Goal: Transaction & Acquisition: Purchase product/service

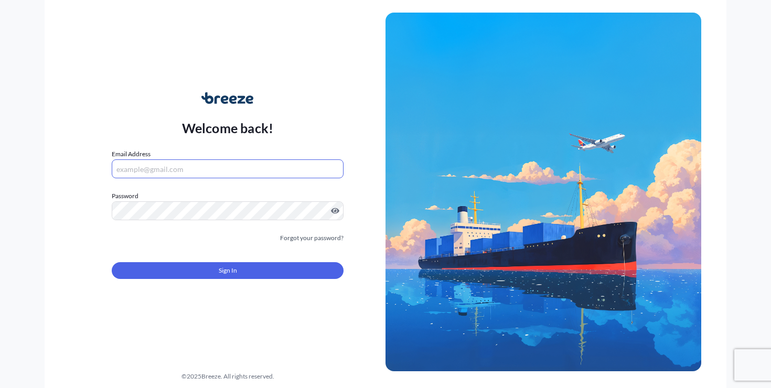
click at [197, 173] on input "Email Address" at bounding box center [228, 168] width 232 height 19
type input "[PERSON_NAME][EMAIL_ADDRESS][DOMAIN_NAME]"
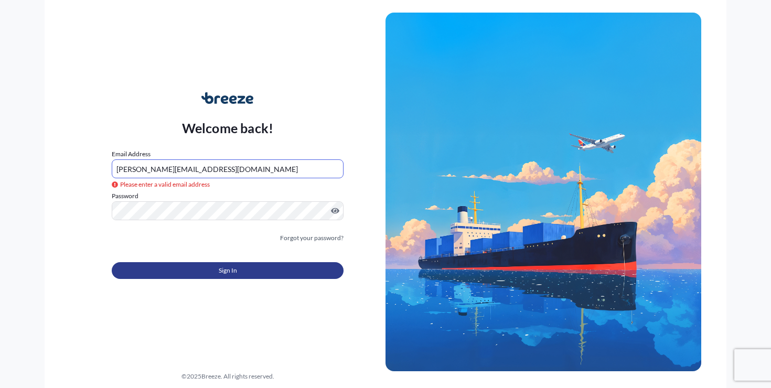
click at [286, 268] on button "Sign In" at bounding box center [228, 270] width 232 height 17
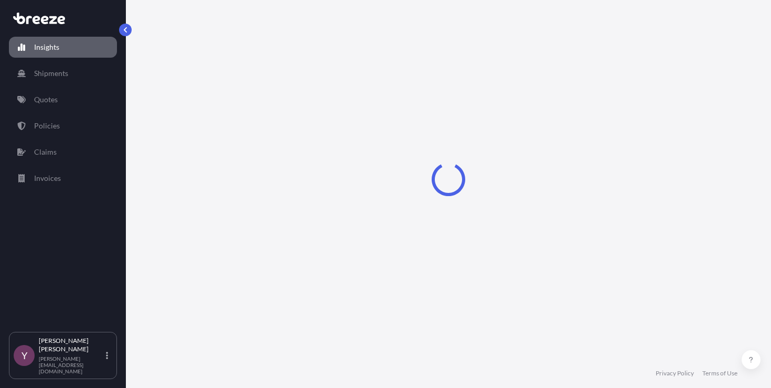
select select "2025"
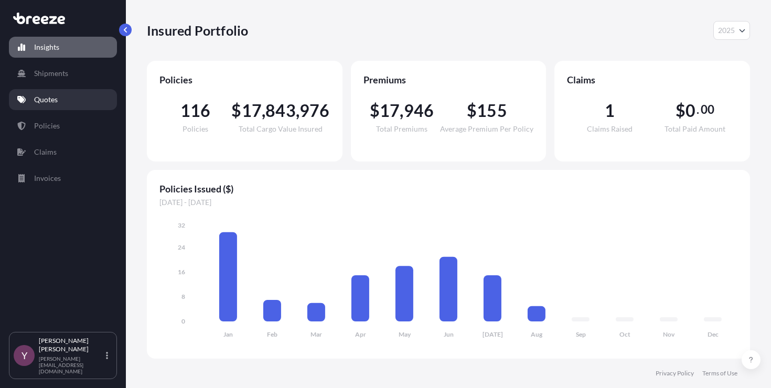
click at [67, 103] on link "Quotes" at bounding box center [63, 99] width 108 height 21
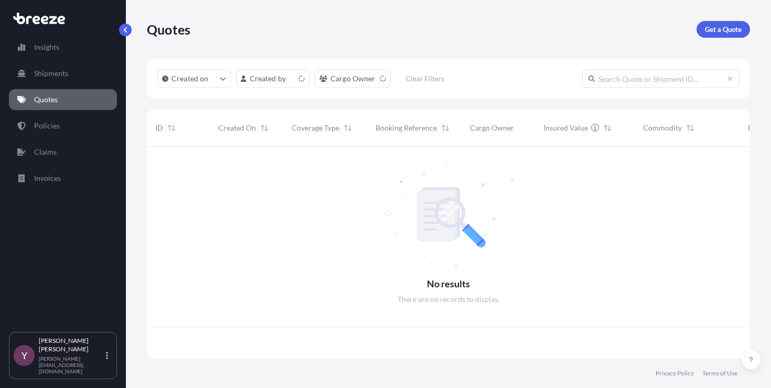
scroll to position [210, 595]
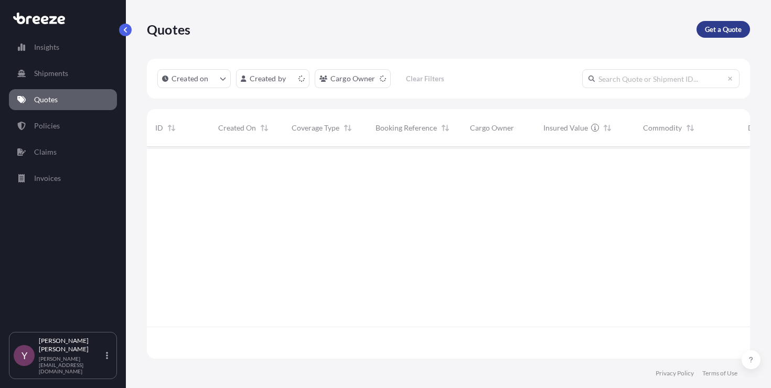
click at [730, 29] on p "Get a Quote" at bounding box center [723, 29] width 37 height 10
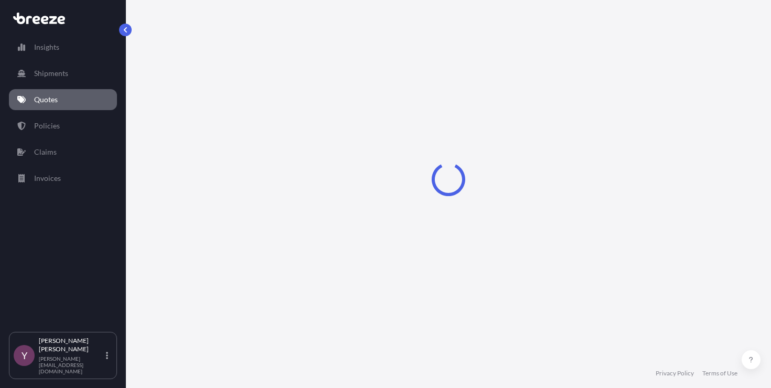
select select "Sea"
select select "1"
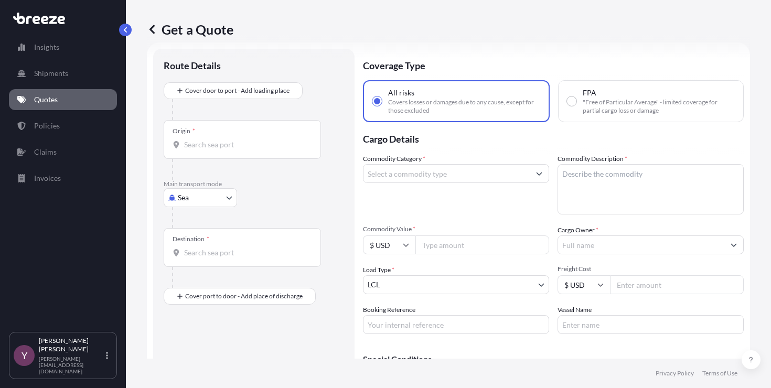
scroll to position [17, 0]
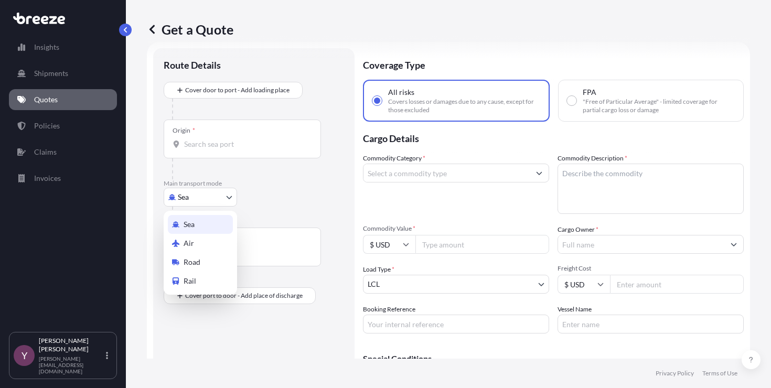
click at [206, 197] on body "Insights Shipments Quotes Policies Claims Invoices Y [PERSON_NAME] [PERSON_NAME…" at bounding box center [385, 194] width 771 height 388
click at [203, 264] on div "Road" at bounding box center [200, 262] width 65 height 19
select select "Road"
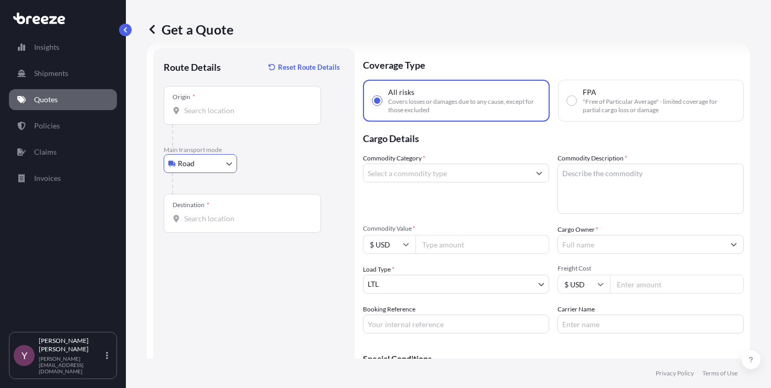
click at [442, 257] on div "Commodity Category * Commodity Description * Commodity Value * $ USD Cargo Owne…" at bounding box center [553, 243] width 381 height 180
click at [438, 251] on input "Commodity Value *" at bounding box center [482, 244] width 134 height 19
paste input "31500"
type input "31500"
click at [427, 169] on input "Commodity Category *" at bounding box center [446, 173] width 166 height 19
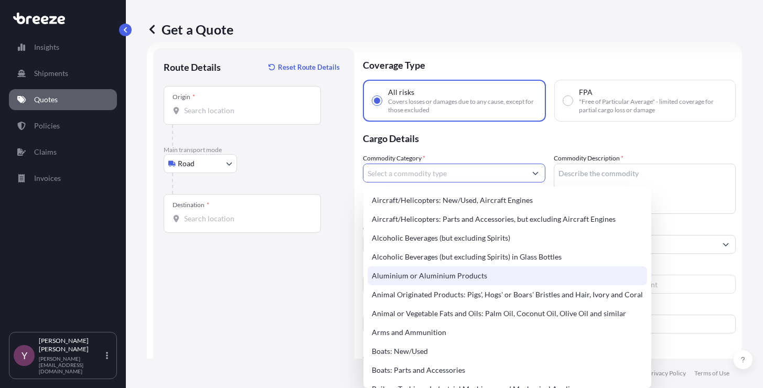
click at [421, 273] on div "Aluminium or Aluminium Products" at bounding box center [507, 275] width 279 height 19
type input "Aluminium or Aluminium Products"
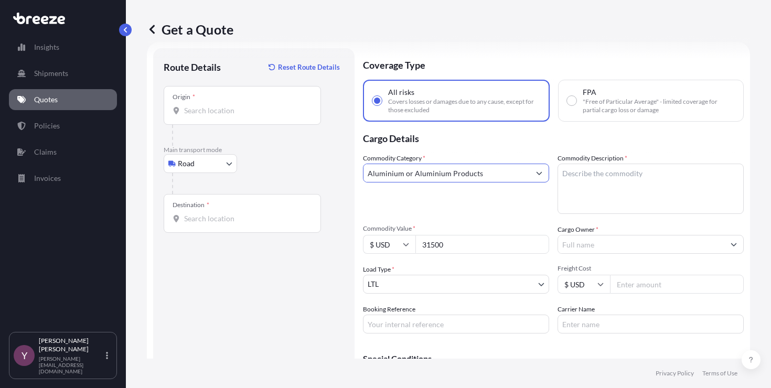
click at [580, 173] on textarea "Commodity Description *" at bounding box center [650, 189] width 186 height 50
type textarea "aluminum"
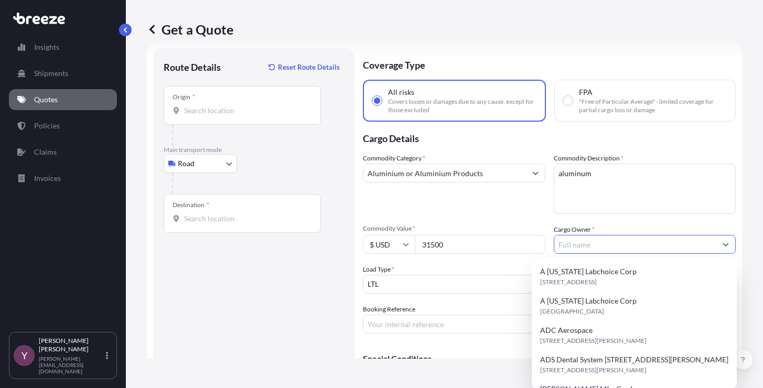
click at [643, 248] on input "Cargo Owner *" at bounding box center [635, 244] width 163 height 19
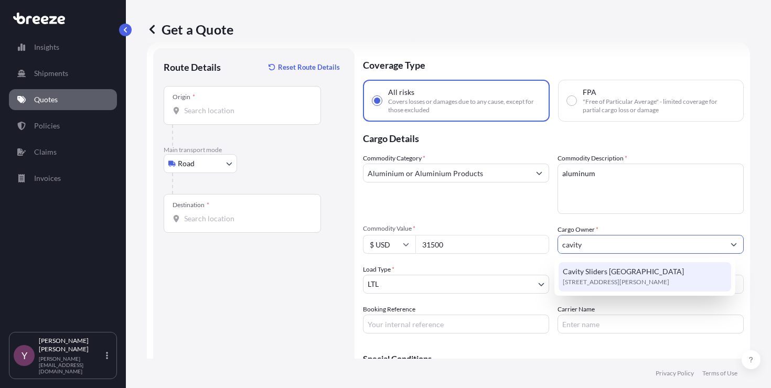
click at [621, 268] on span "Cavity Sliders [GEOGRAPHIC_DATA]" at bounding box center [623, 271] width 121 height 10
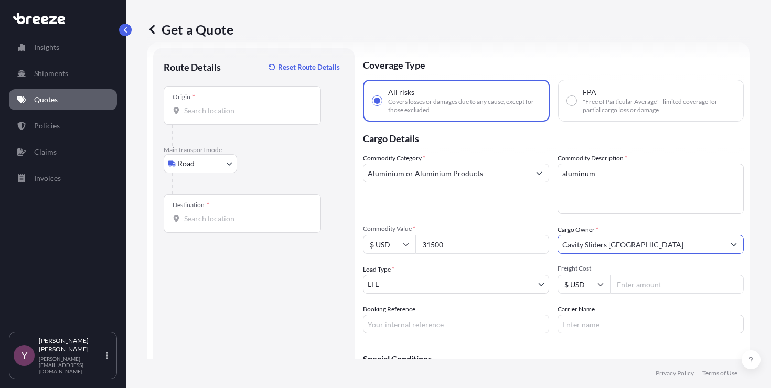
type input "Cavity Sliders [GEOGRAPHIC_DATA]"
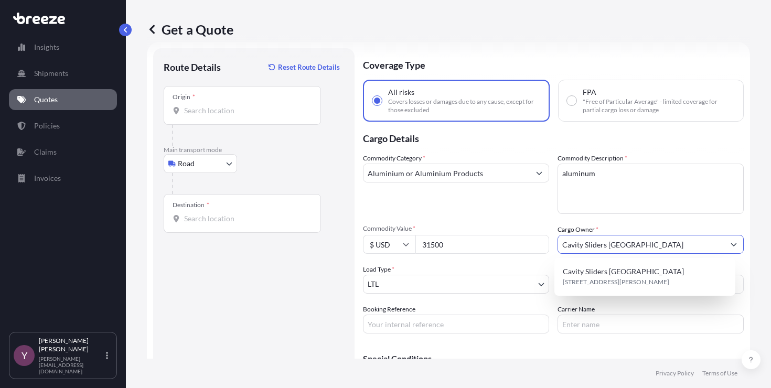
click at [419, 329] on input "Booking Reference" at bounding box center [456, 324] width 186 height 19
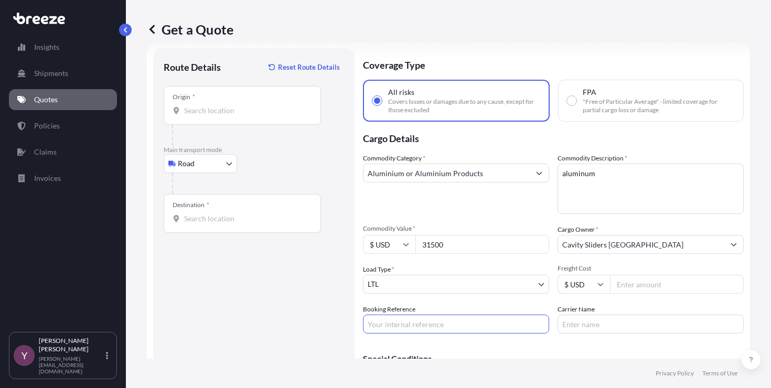
paste input "124353810"
type input "124353810"
click at [242, 118] on div "Origin *" at bounding box center [242, 105] width 157 height 39
click at [242, 116] on input "Origin *" at bounding box center [246, 110] width 124 height 10
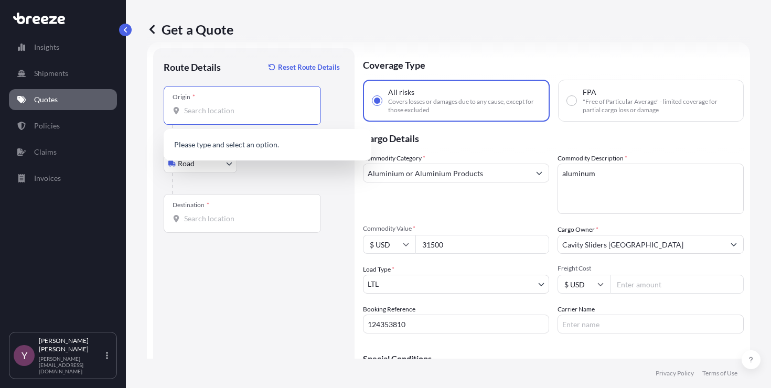
paste input "[STREET_ADDRESS]"
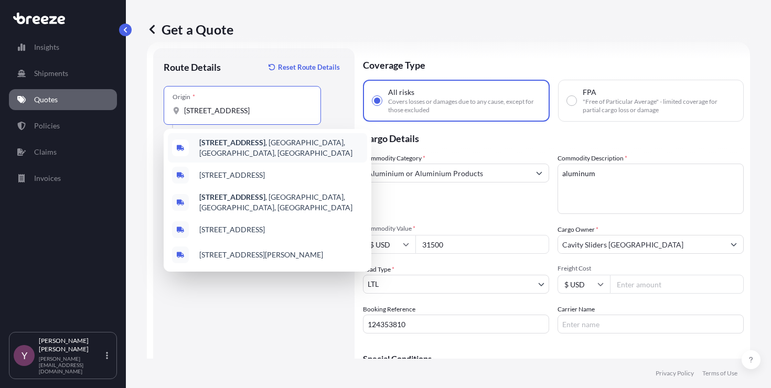
click at [265, 144] on b "[STREET_ADDRESS]" at bounding box center [232, 142] width 66 height 9
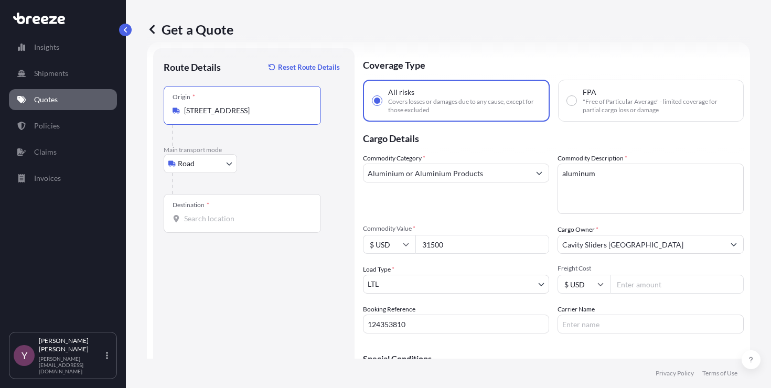
type input "[STREET_ADDRESS]"
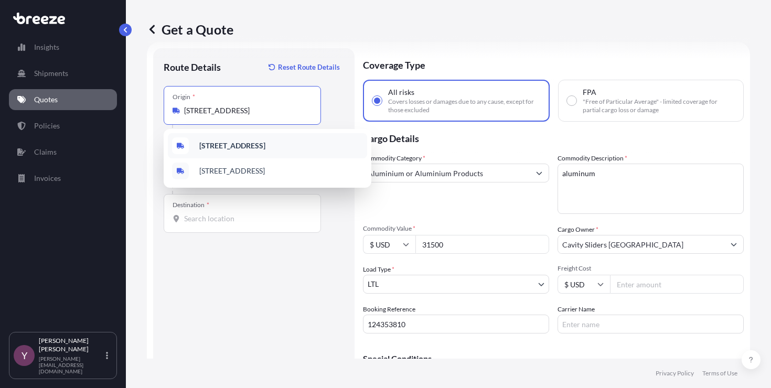
click at [232, 142] on b "[STREET_ADDRESS]" at bounding box center [232, 145] width 66 height 9
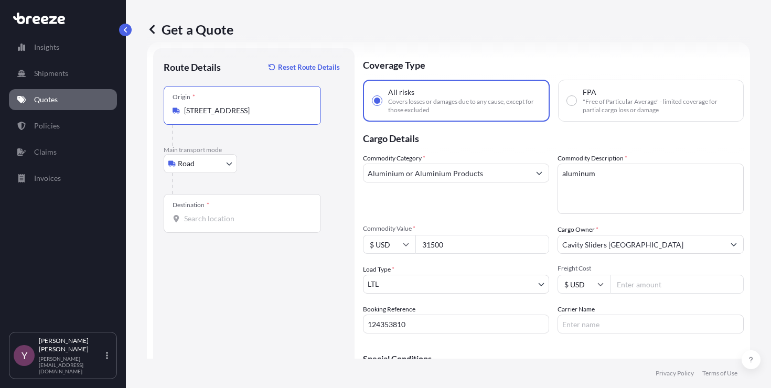
click at [229, 216] on input "Destination *" at bounding box center [246, 218] width 124 height 10
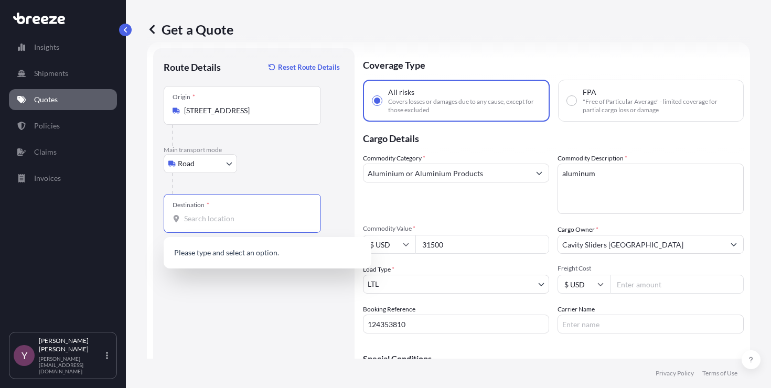
paste input "[STREET_ADDRESS][PERSON_NAME]"
click at [304, 217] on input "[STREET_ADDRESS][PERSON_NAME]" at bounding box center [246, 218] width 124 height 10
paste input "[GEOGRAPHIC_DATA]"
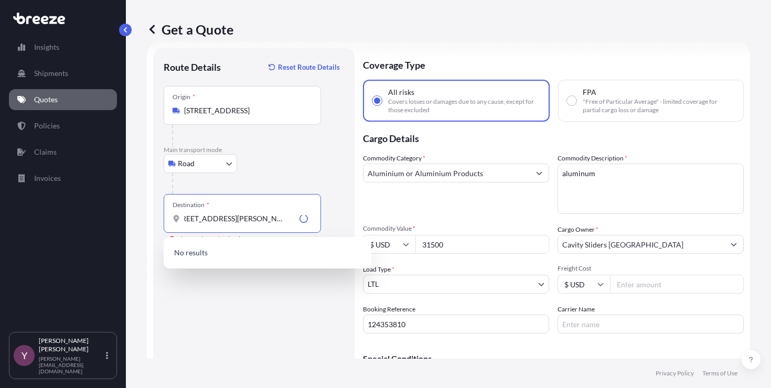
scroll to position [0, 61]
click at [261, 258] on span "[STREET_ADDRESS][PERSON_NAME]" at bounding box center [261, 254] width 124 height 10
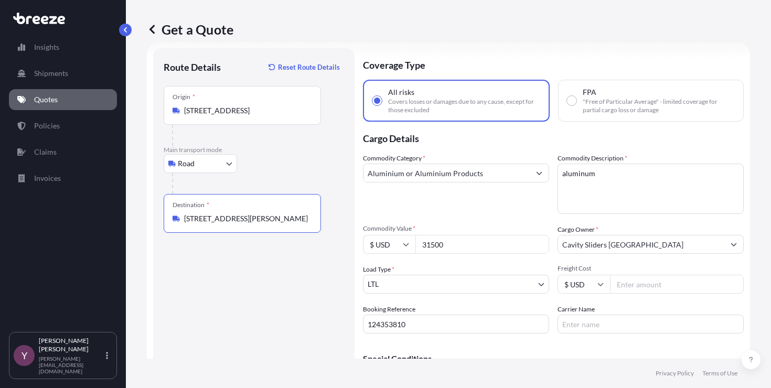
scroll to position [0, 57]
type input "[STREET_ADDRESS][PERSON_NAME]"
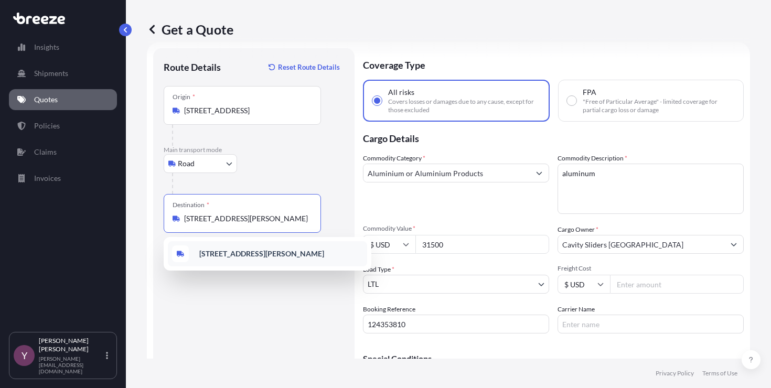
click at [261, 250] on b "[STREET_ADDRESS][PERSON_NAME]" at bounding box center [261, 253] width 125 height 9
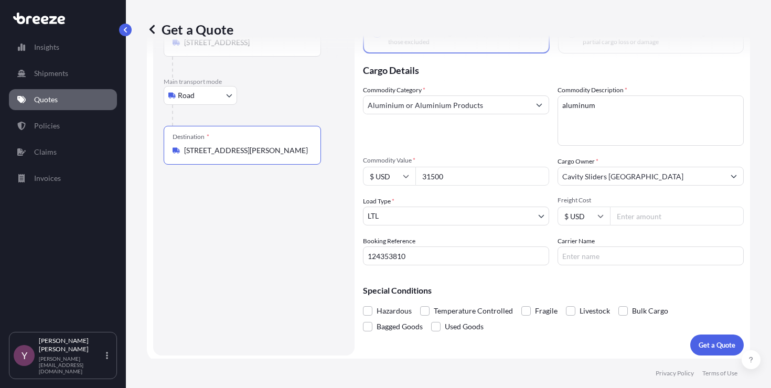
scroll to position [88, 0]
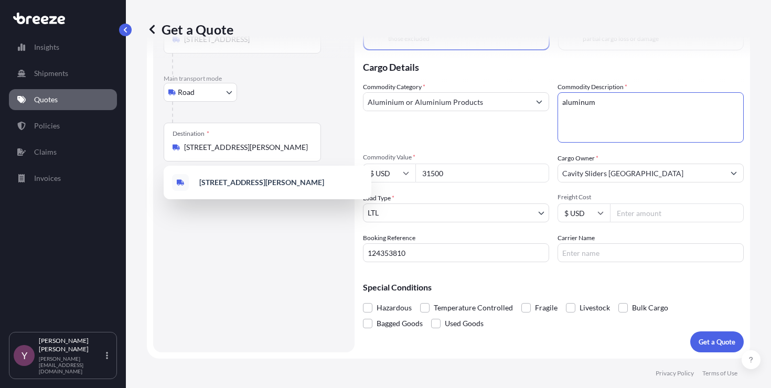
click at [605, 102] on textarea "aluminum" at bounding box center [650, 117] width 186 height 50
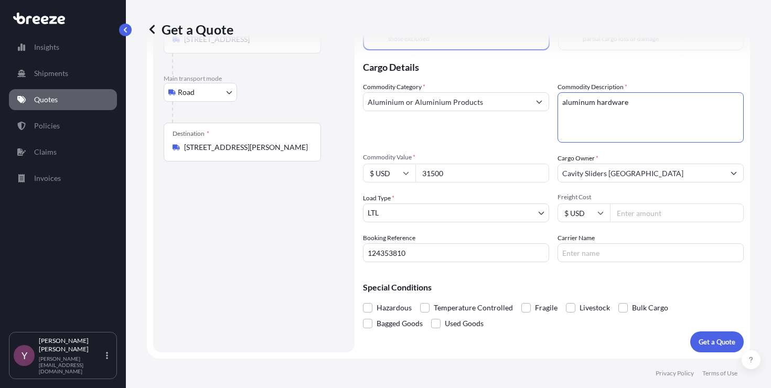
type textarea "aluminum hardware"
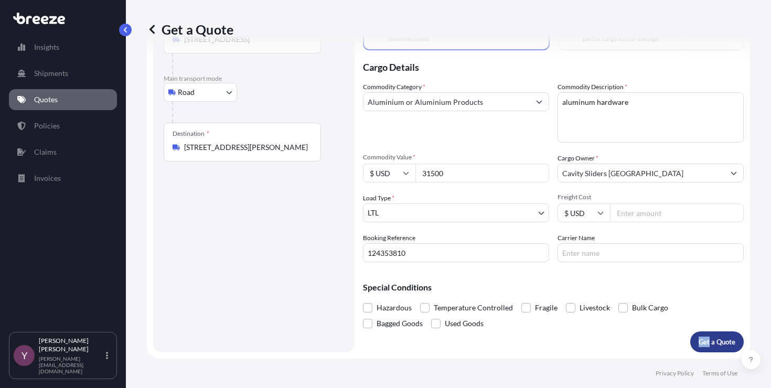
click at [702, 347] on button "Get a Quote" at bounding box center [716, 341] width 53 height 21
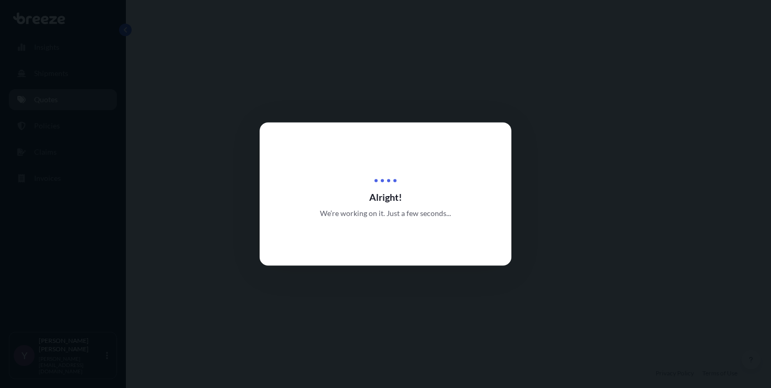
select select "Road"
select select "1"
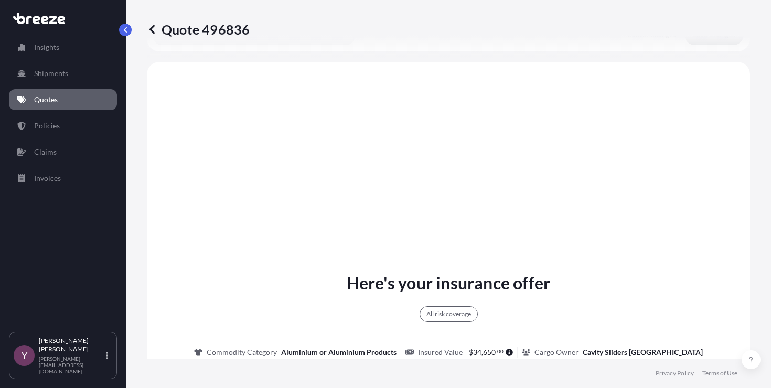
scroll to position [405, 0]
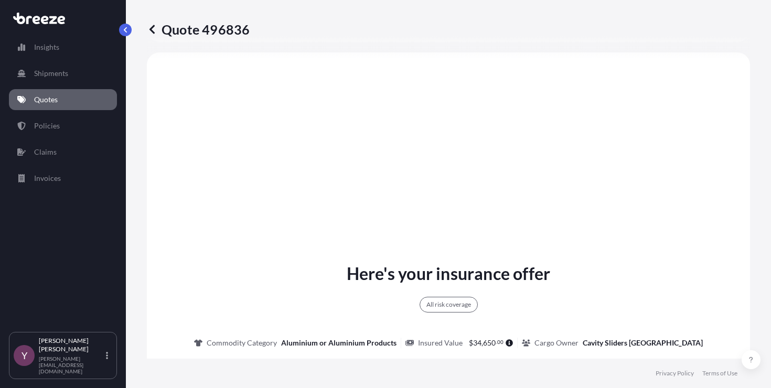
click at [222, 34] on p "Quote 496836" at bounding box center [198, 29] width 103 height 17
copy p "496836"
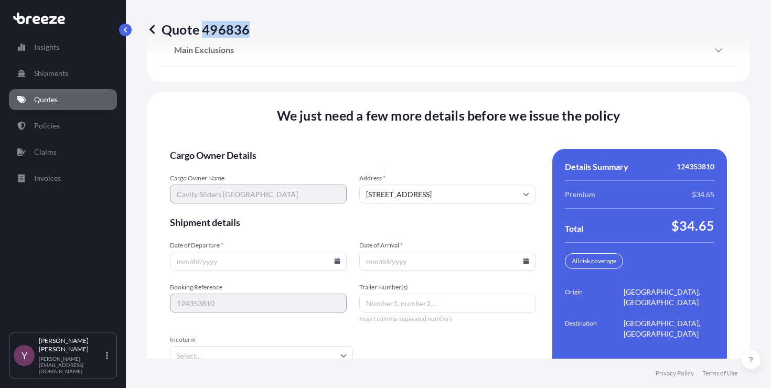
scroll to position [1481, 0]
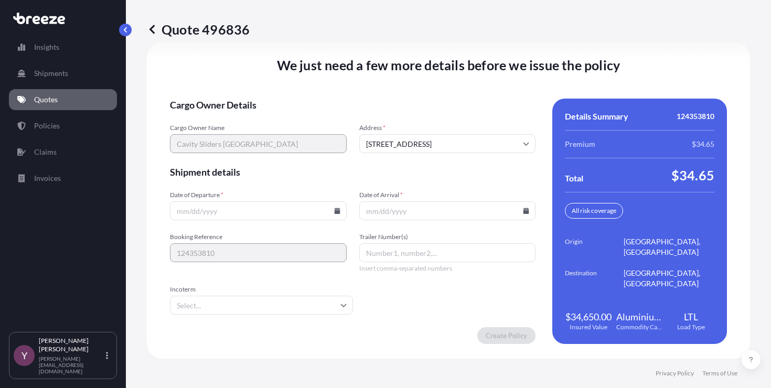
click at [334, 213] on icon at bounding box center [337, 211] width 6 height 6
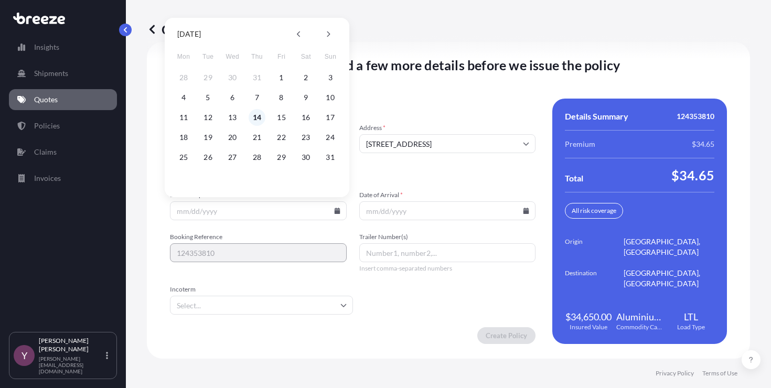
click at [254, 119] on button "14" at bounding box center [257, 117] width 17 height 17
type input "[DATE]"
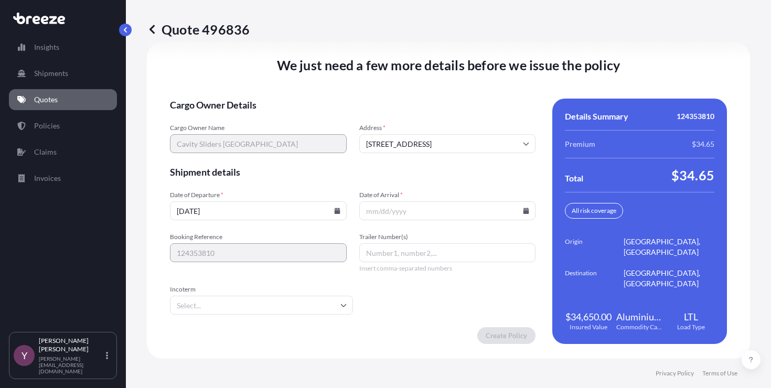
click at [523, 208] on icon at bounding box center [526, 211] width 6 height 6
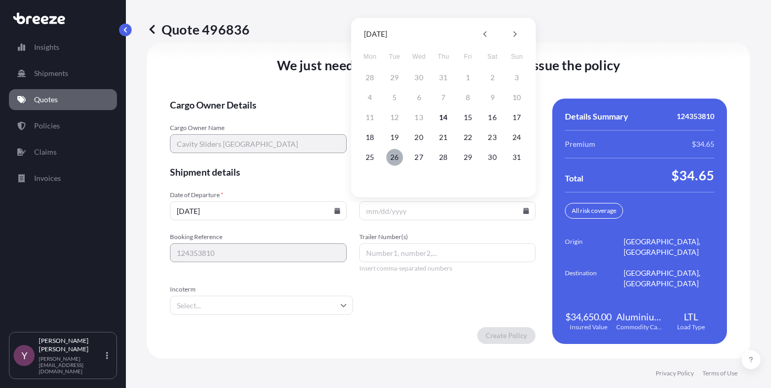
click at [393, 158] on button "26" at bounding box center [394, 157] width 17 height 17
type input "[DATE]"
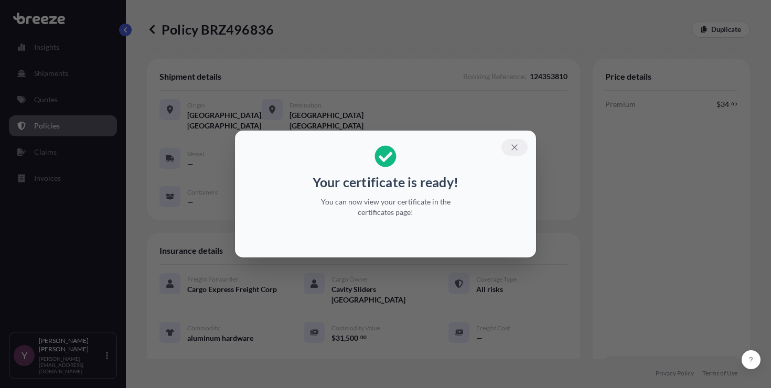
click at [514, 148] on icon "button" at bounding box center [514, 147] width 6 height 6
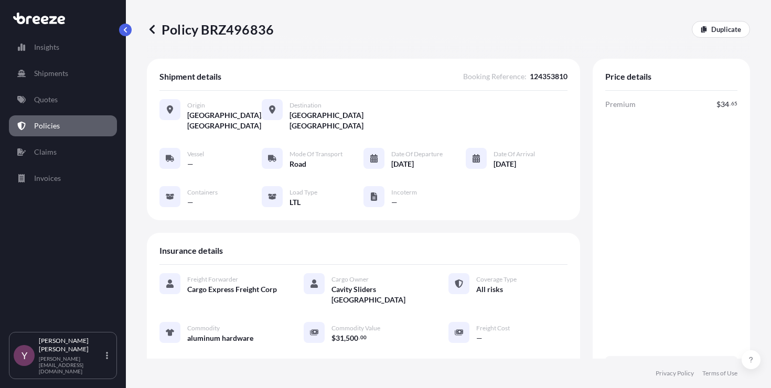
click at [242, 31] on p "Policy BRZ496836" at bounding box center [210, 29] width 127 height 17
copy p "BRZ496836"
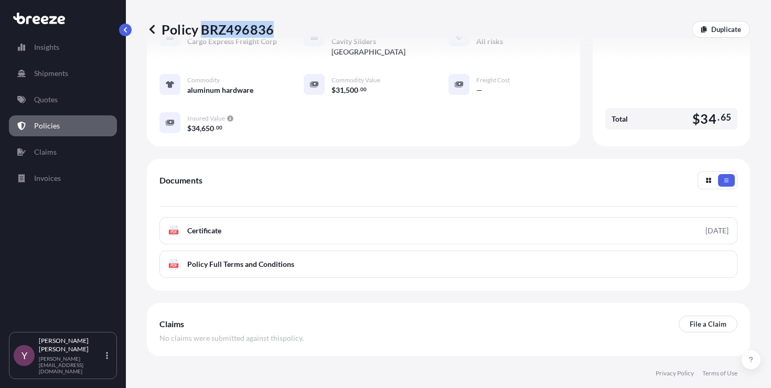
scroll to position [249, 0]
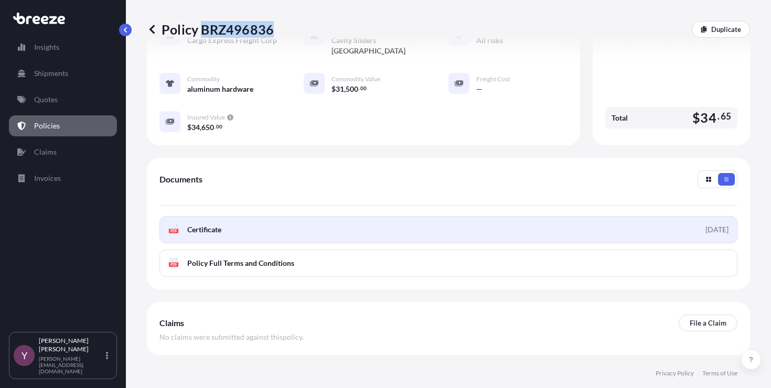
click at [193, 230] on span "Certificate" at bounding box center [204, 229] width 34 height 10
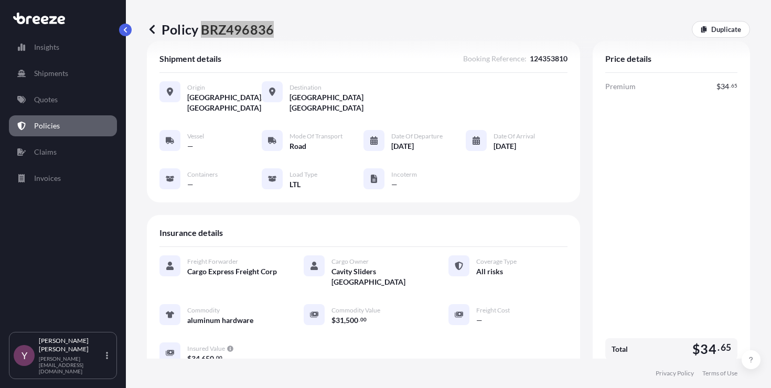
scroll to position [0, 0]
